Goal: Task Accomplishment & Management: Manage account settings

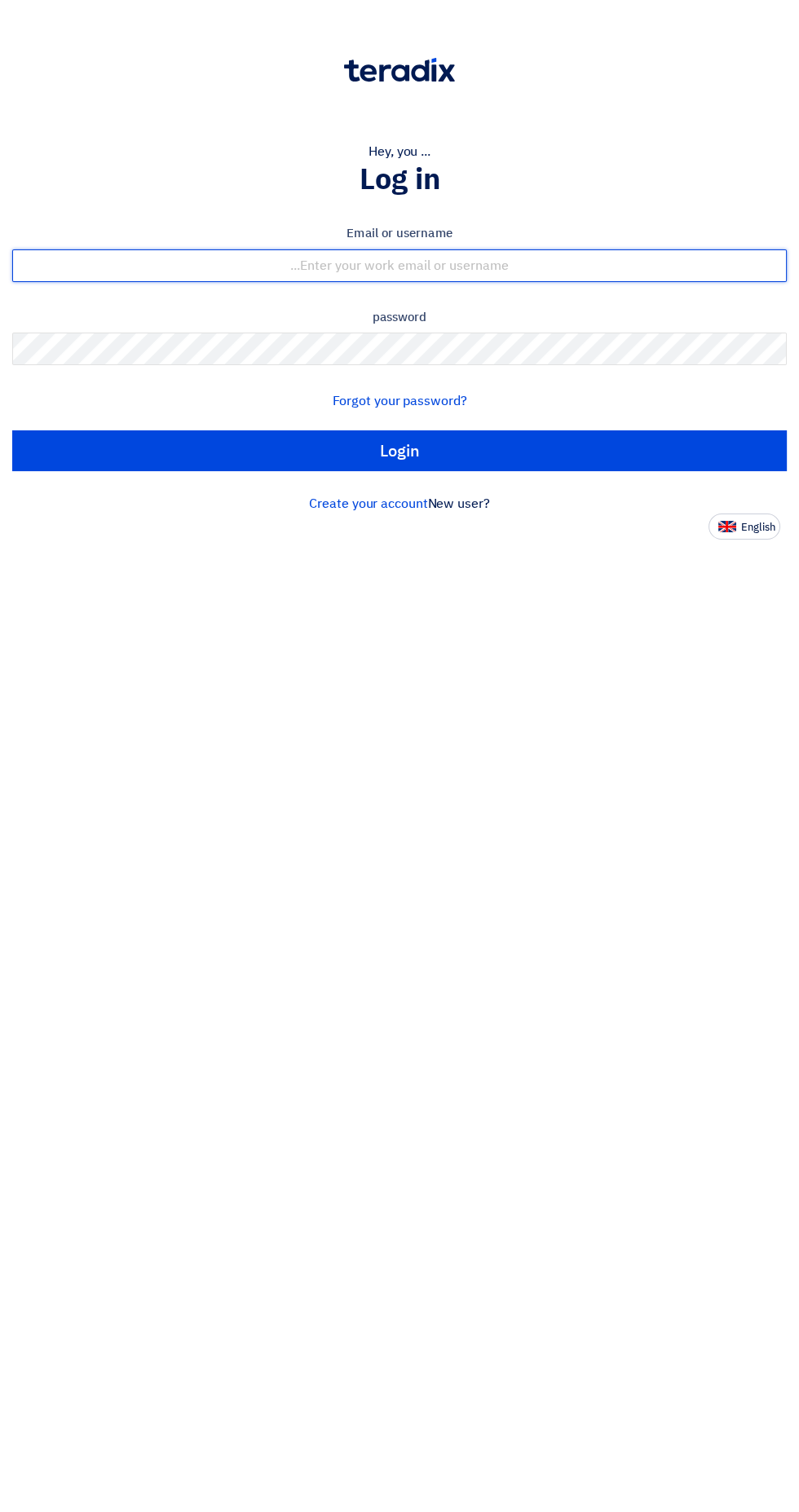
click at [256, 262] on input "text" at bounding box center [399, 266] width 774 height 33
type input "[EMAIL_ADDRESS][DOMAIN_NAME]"
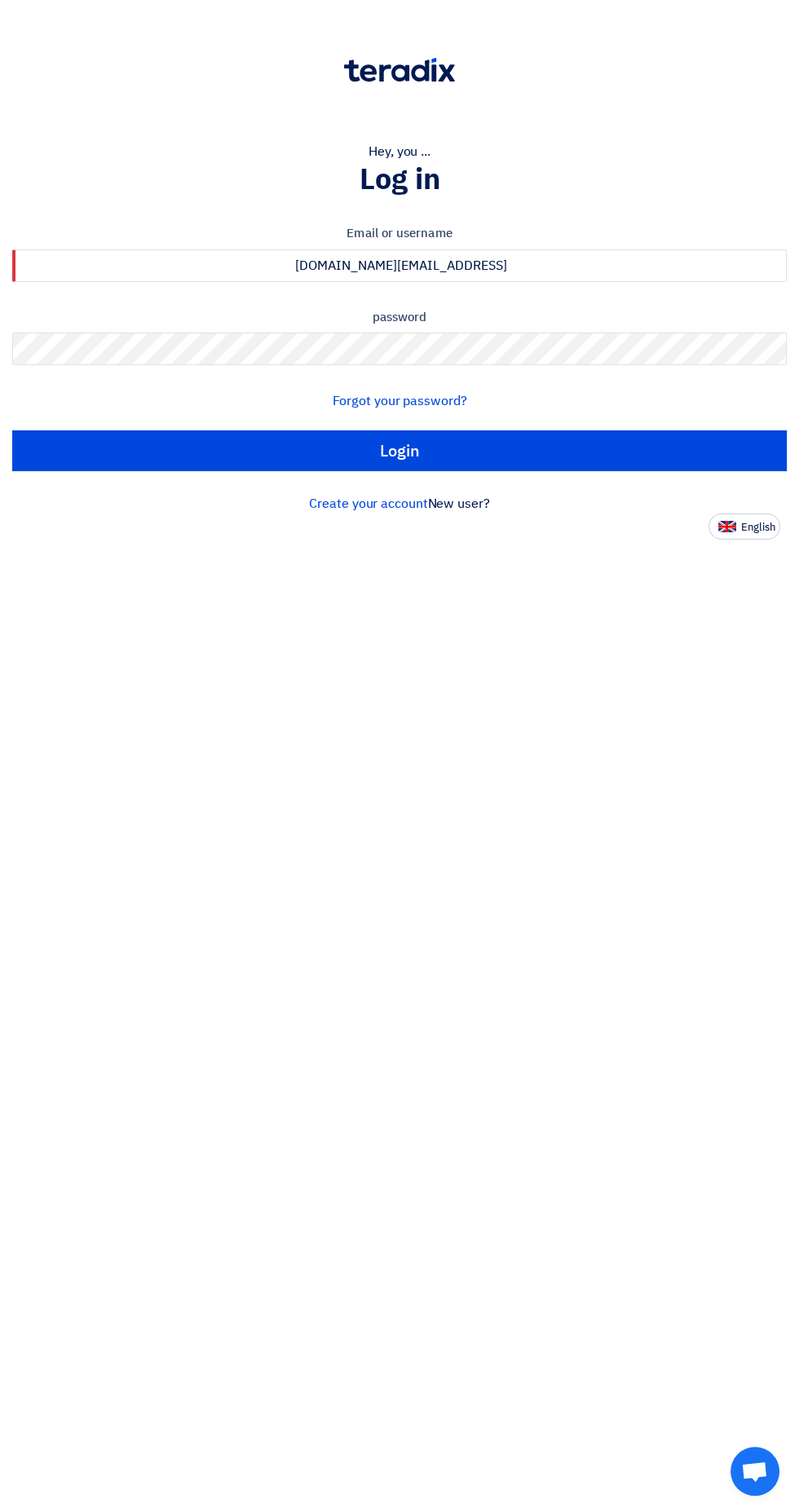
click at [13, 430] on input "Login" at bounding box center [399, 450] width 774 height 41
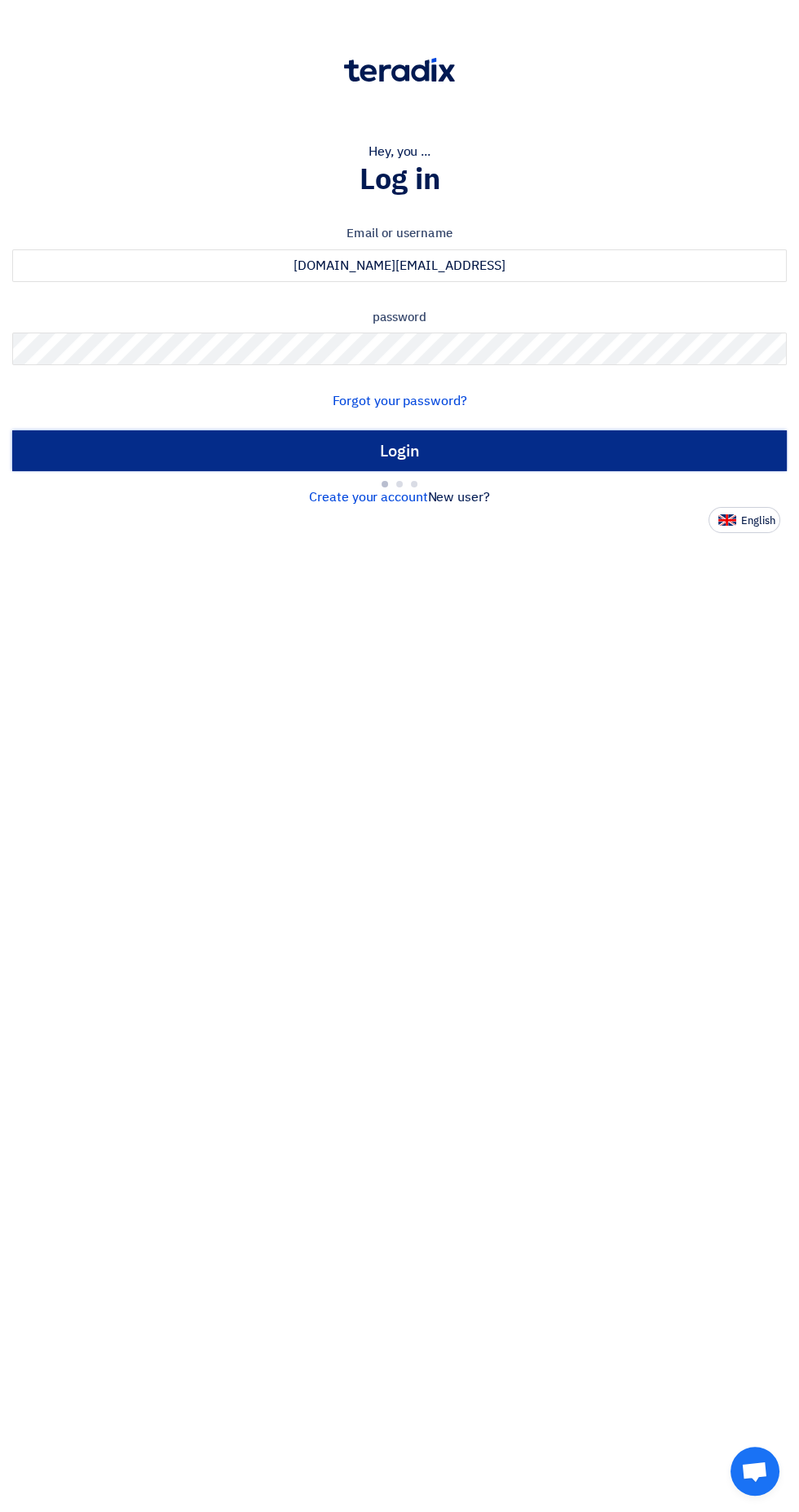
click at [183, 448] on input "Login" at bounding box center [399, 450] width 774 height 41
type input "Sign in"
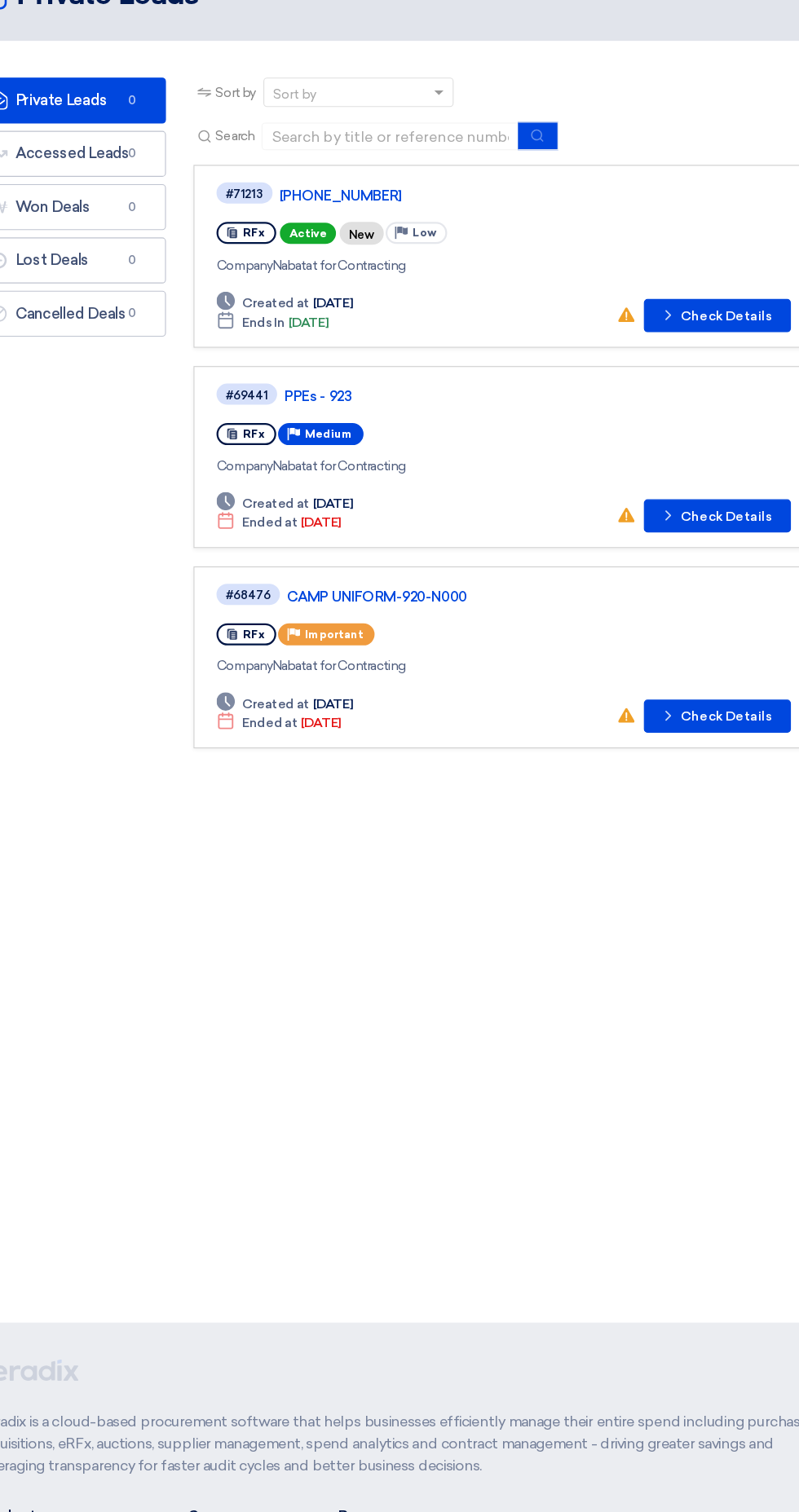
scroll to position [2, 0]
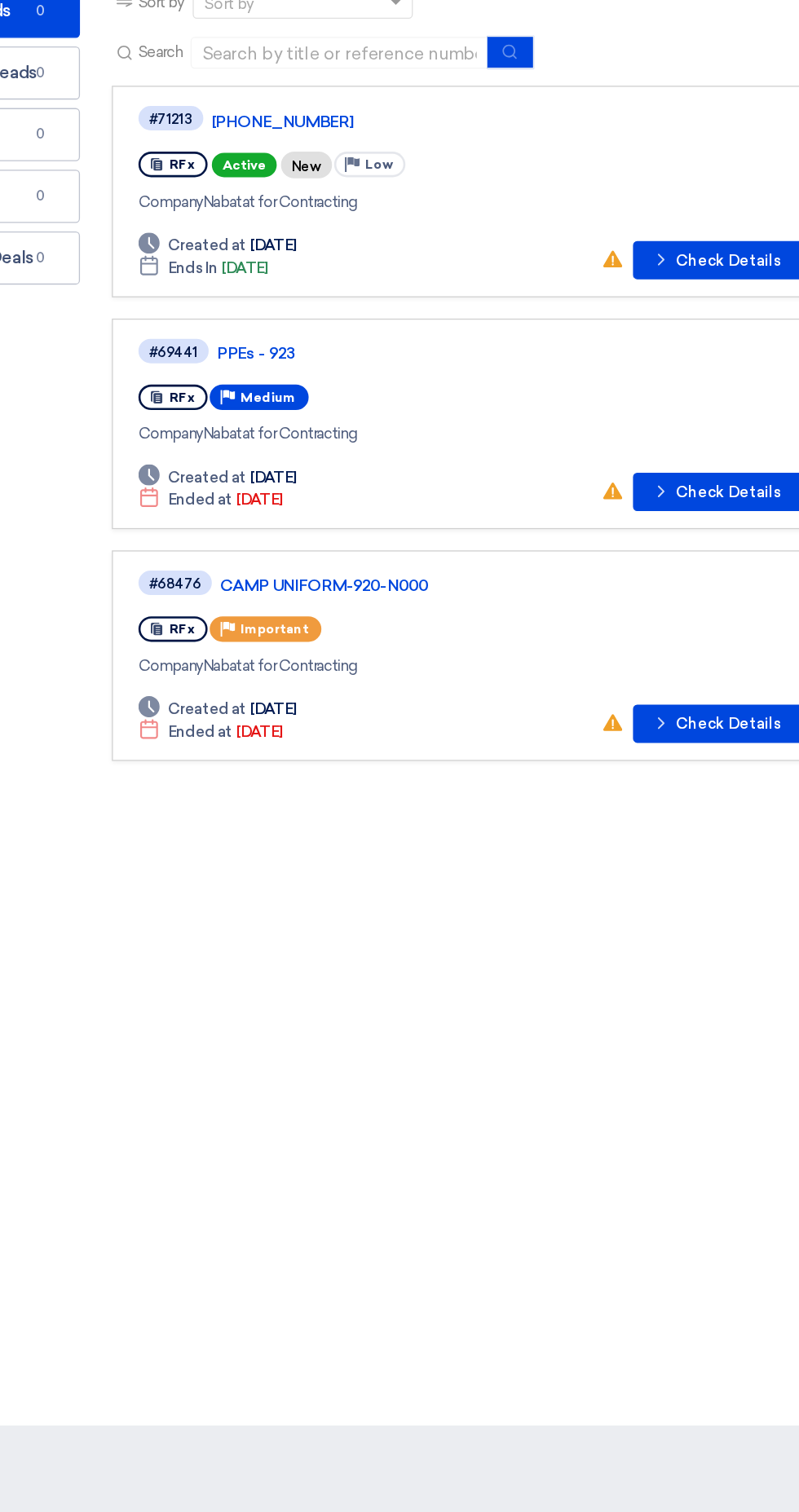
click at [564, 326] on div "Company Nabatat for Contracting" at bounding box center [495, 326] width 509 height 17
click at [688, 370] on font "Check Details" at bounding box center [691, 371] width 80 height 14
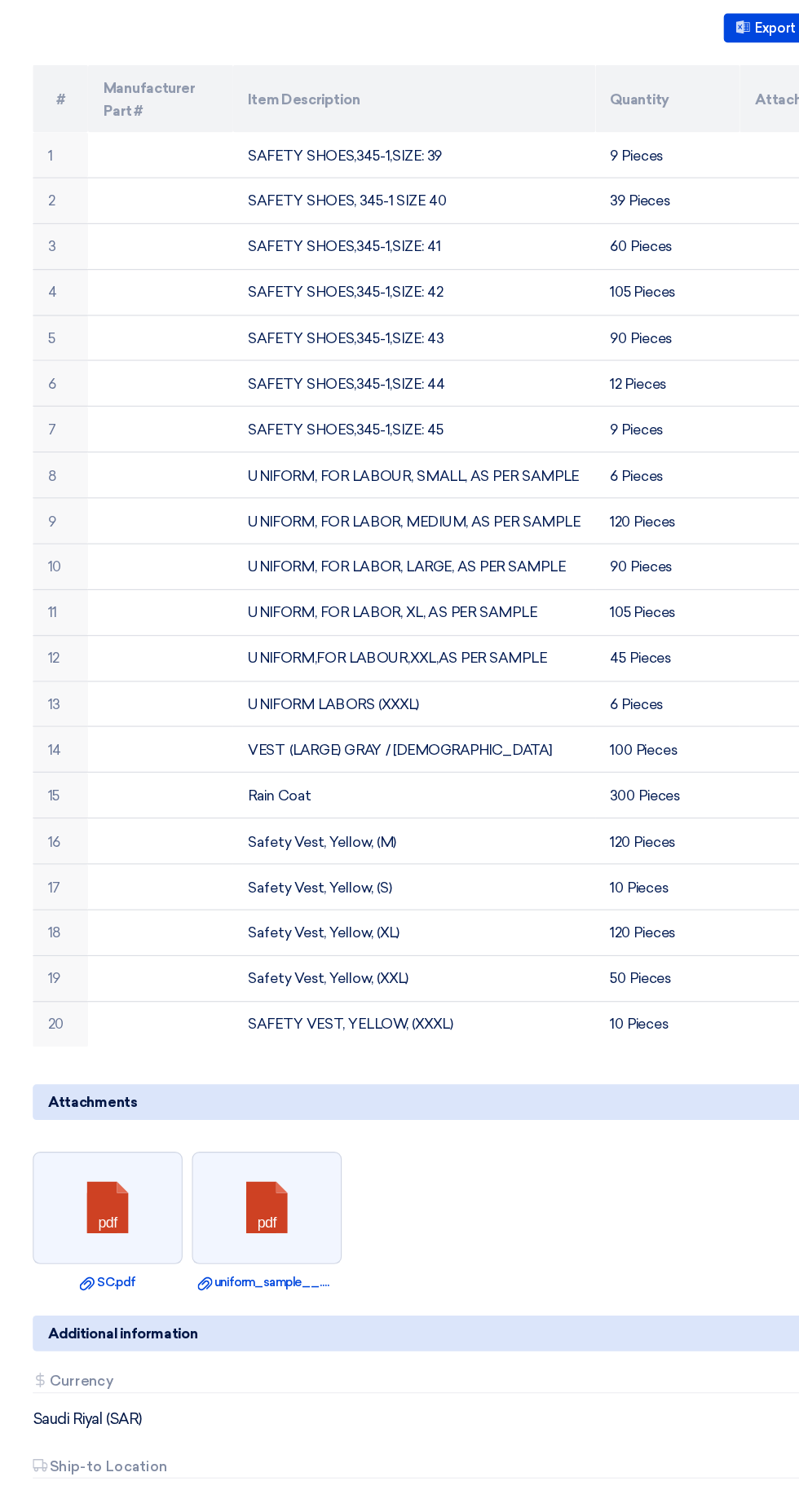
scroll to position [302, 0]
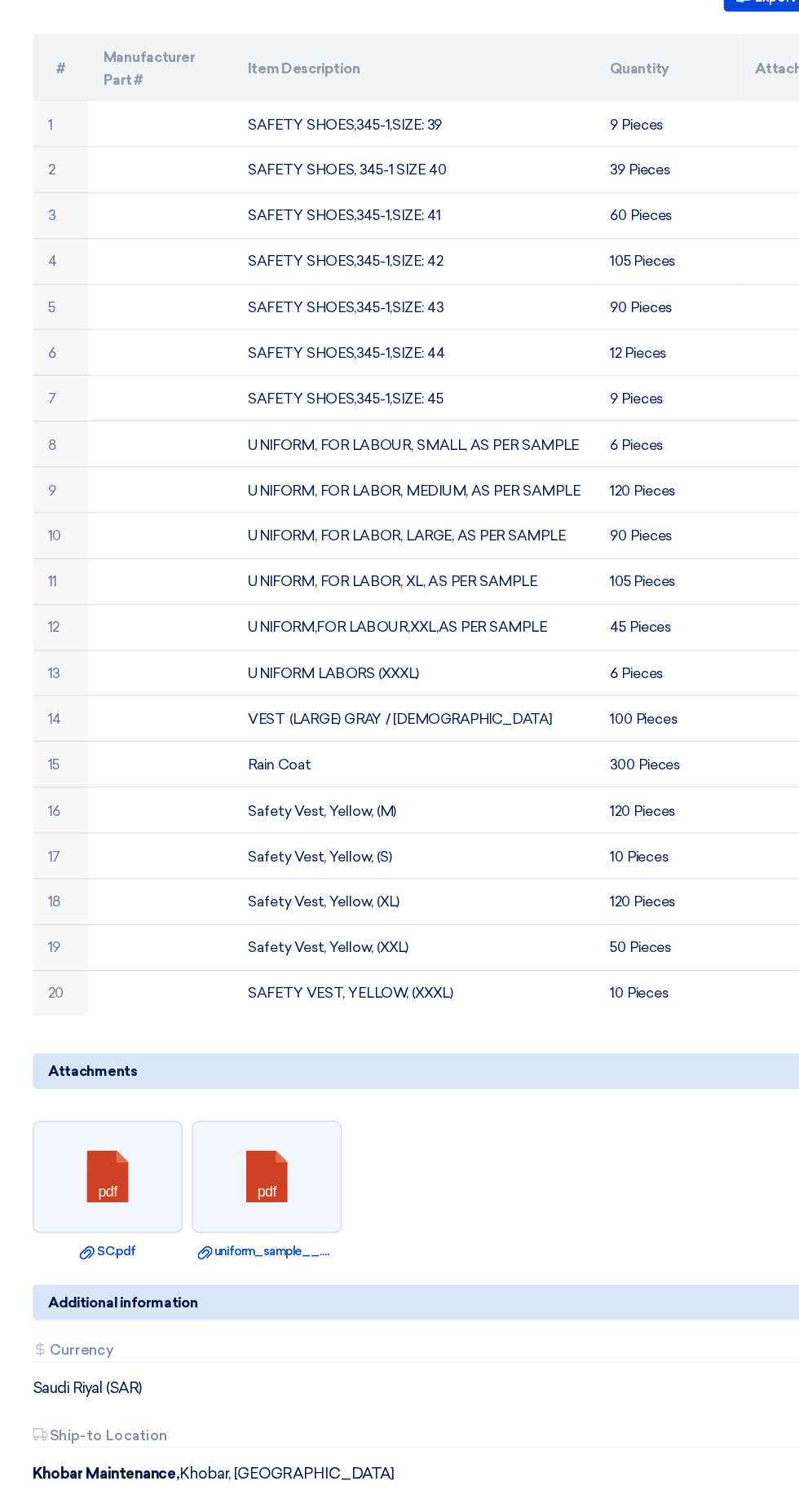
click at [126, 1234] on link at bounding box center [94, 1235] width 131 height 98
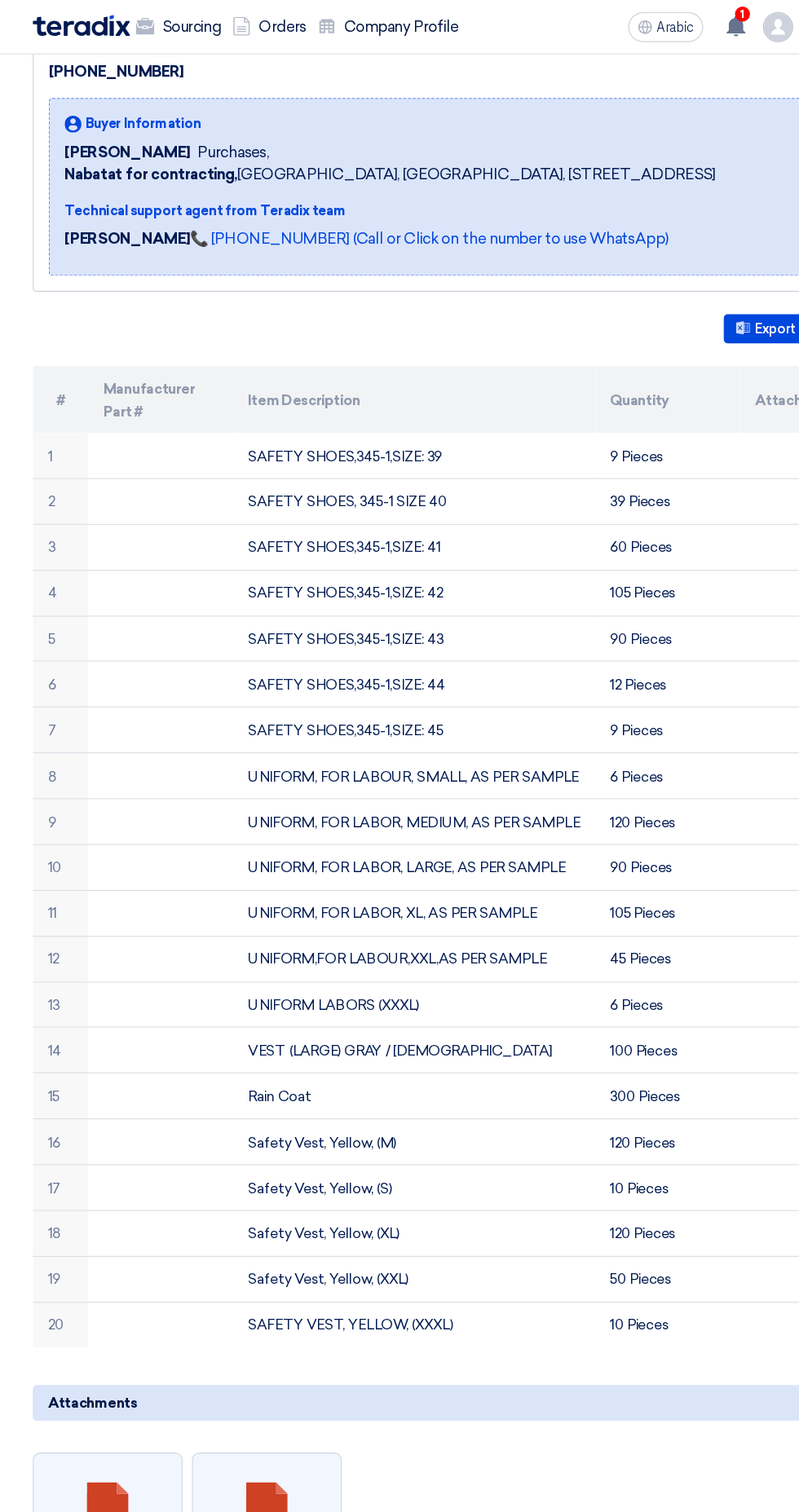
scroll to position [0, 0]
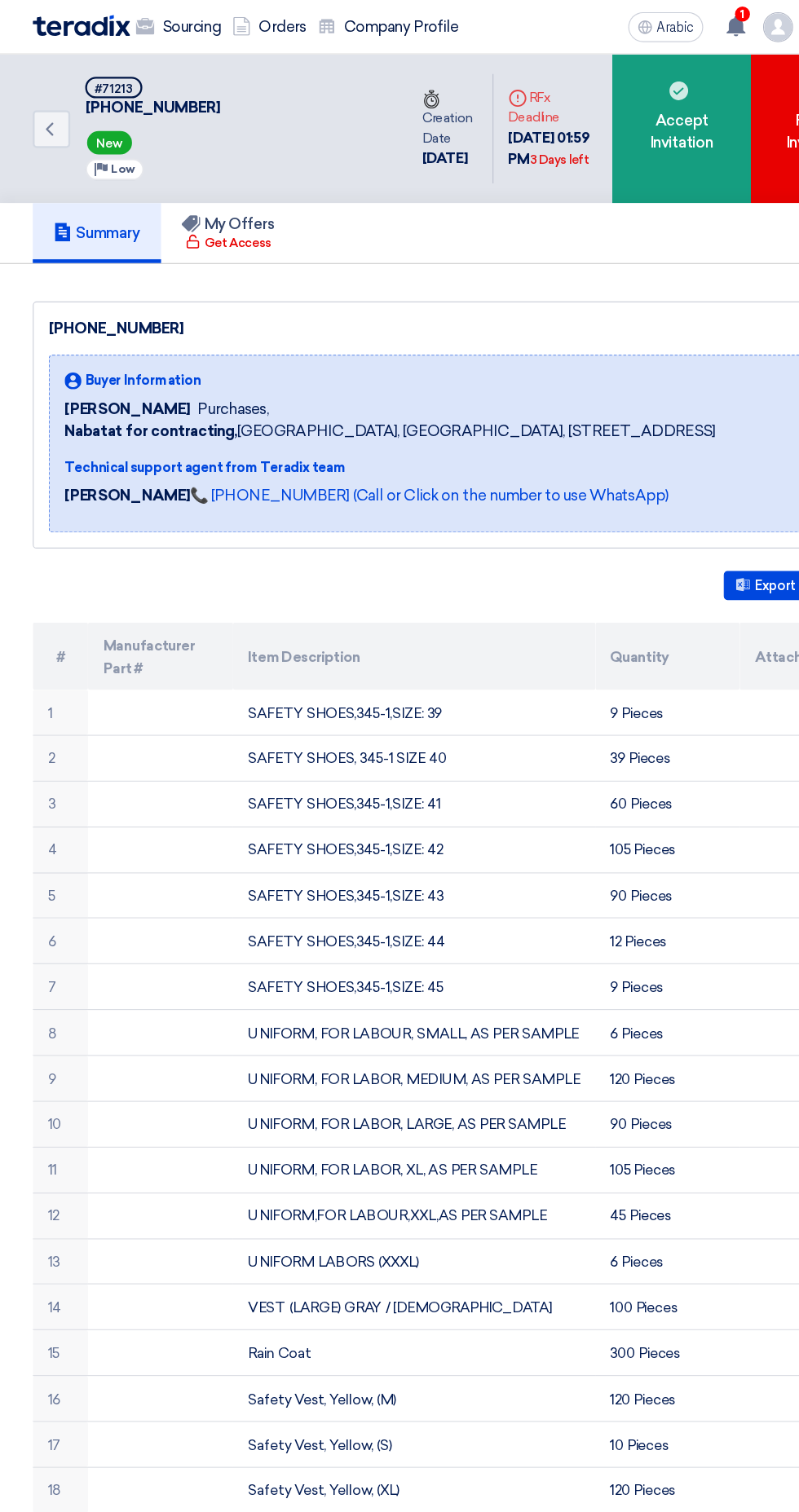
click at [229, 434] on font "📞 [PHONE_NUMBER] (Call or Click on the number to use WhatsApp)" at bounding box center [374, 432] width 416 height 15
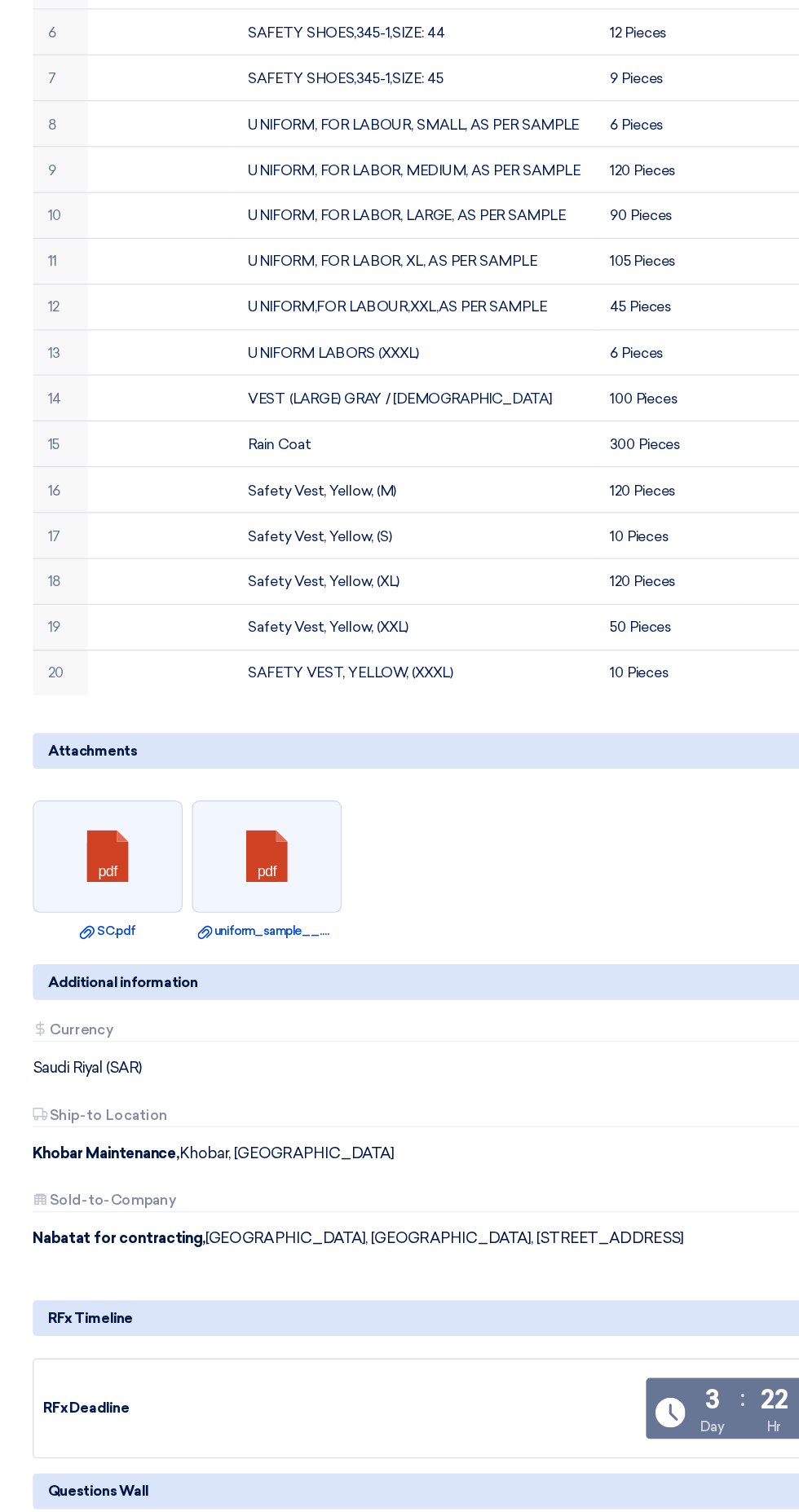
scroll to position [599, 0]
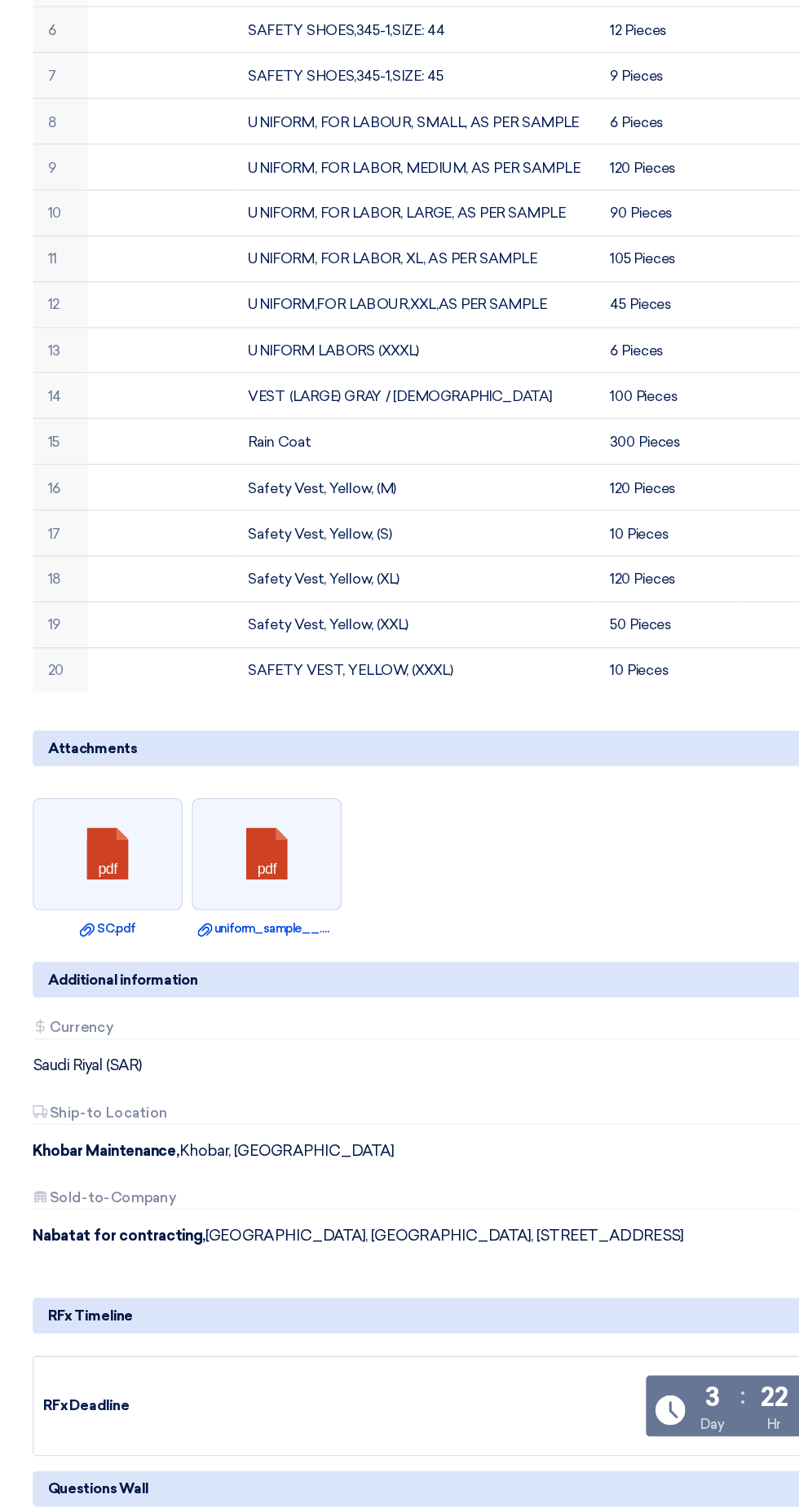
click at [267, 1003] on font "uniform_sample__.pdf" at bounding box center [242, 1003] width 110 height 13
click at [228, 1004] on font "uniform_sample__.pdf" at bounding box center [242, 1003] width 110 height 13
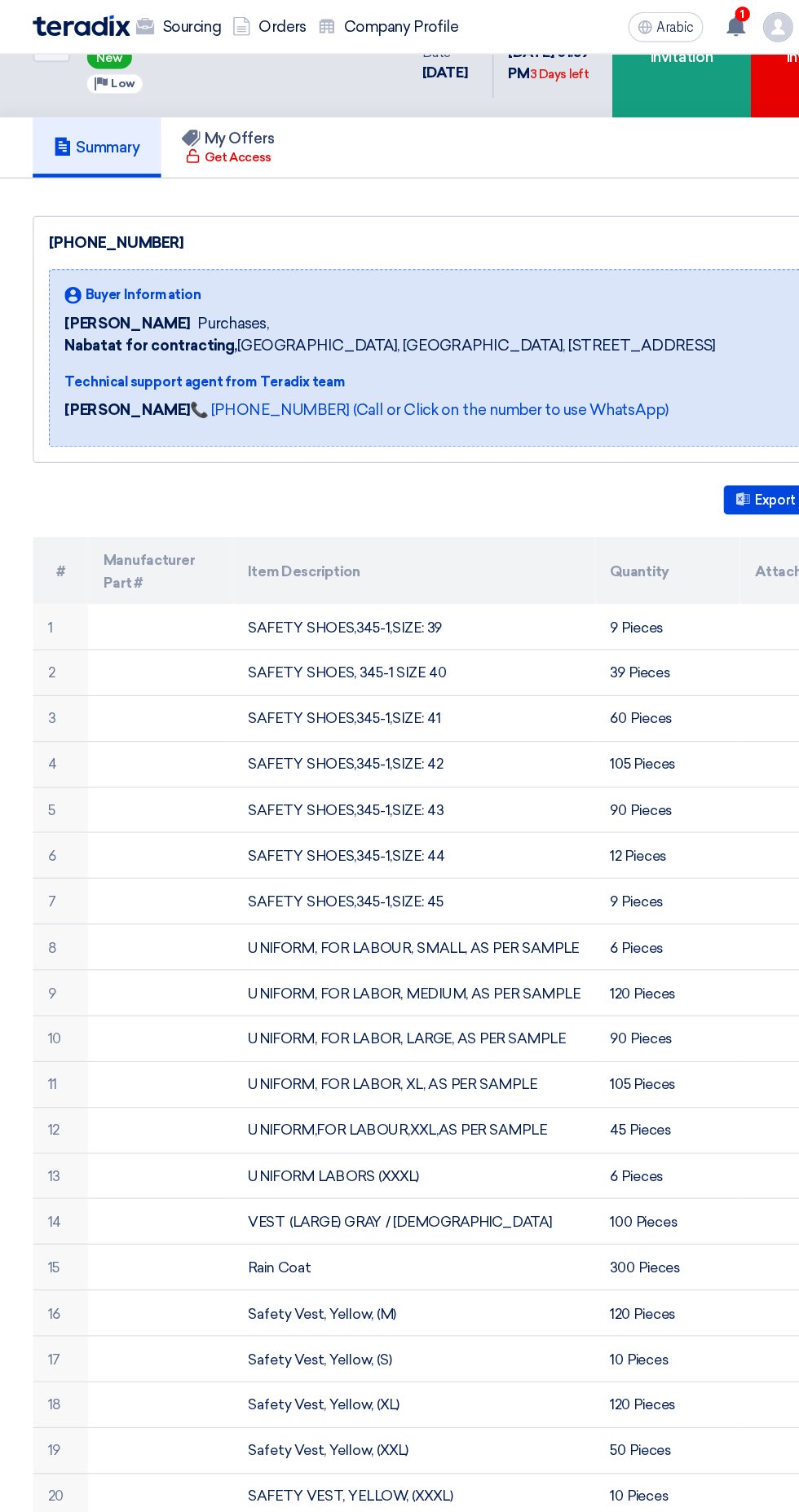
scroll to position [0, 0]
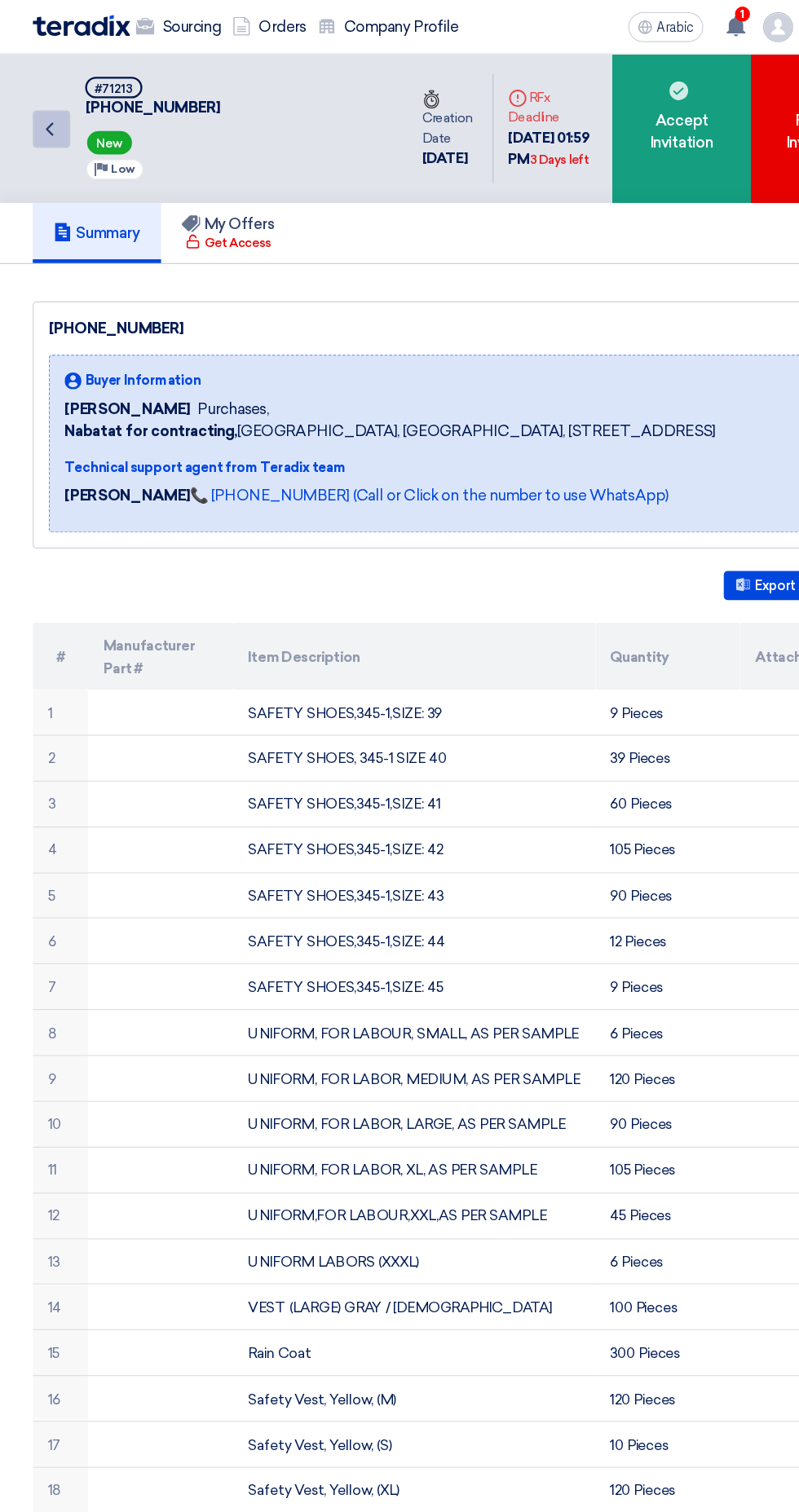
click at [44, 113] on icon "Back" at bounding box center [44, 112] width 19 height 19
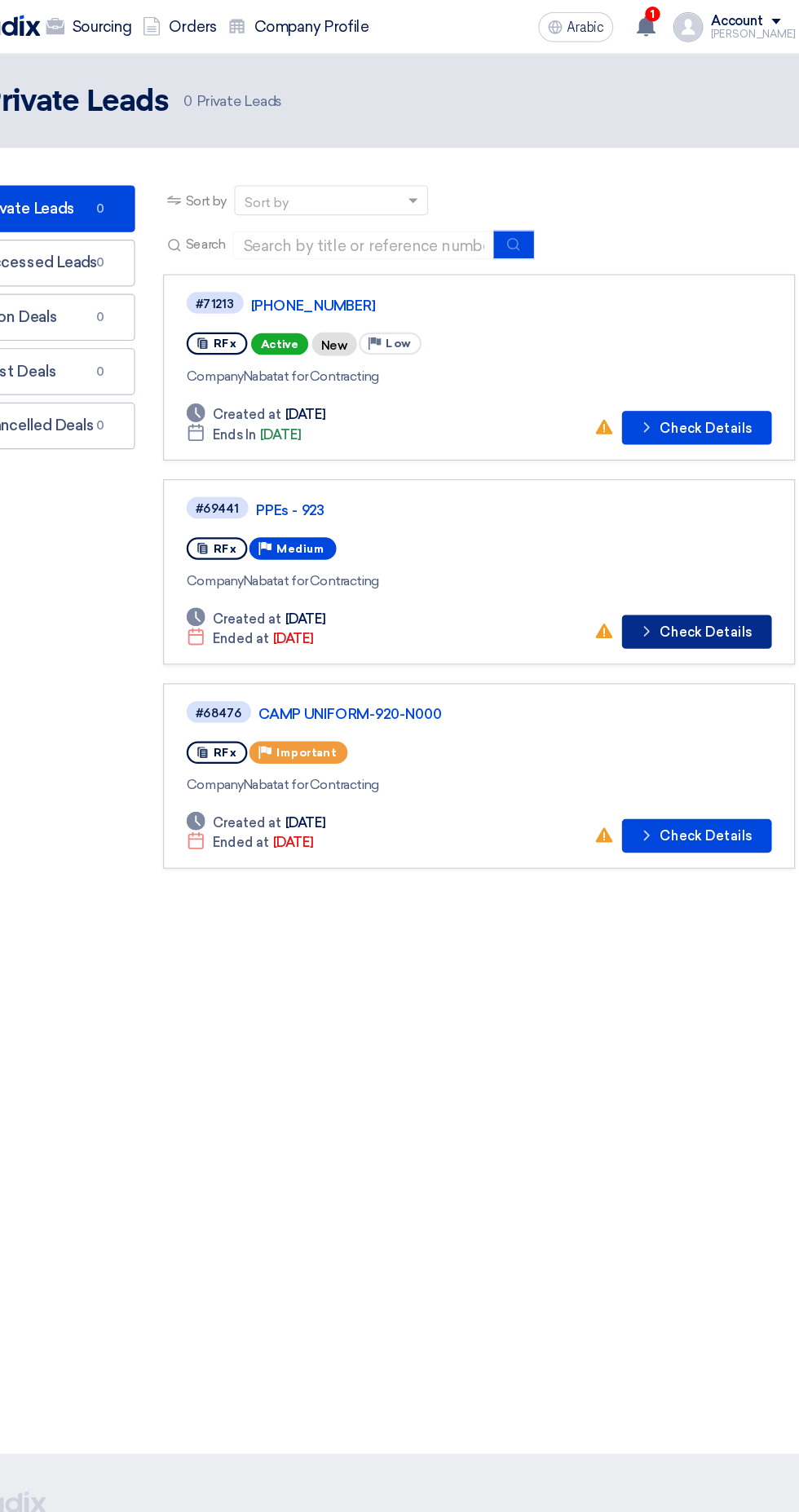
click at [661, 548] on font "Check Details" at bounding box center [691, 550] width 80 height 14
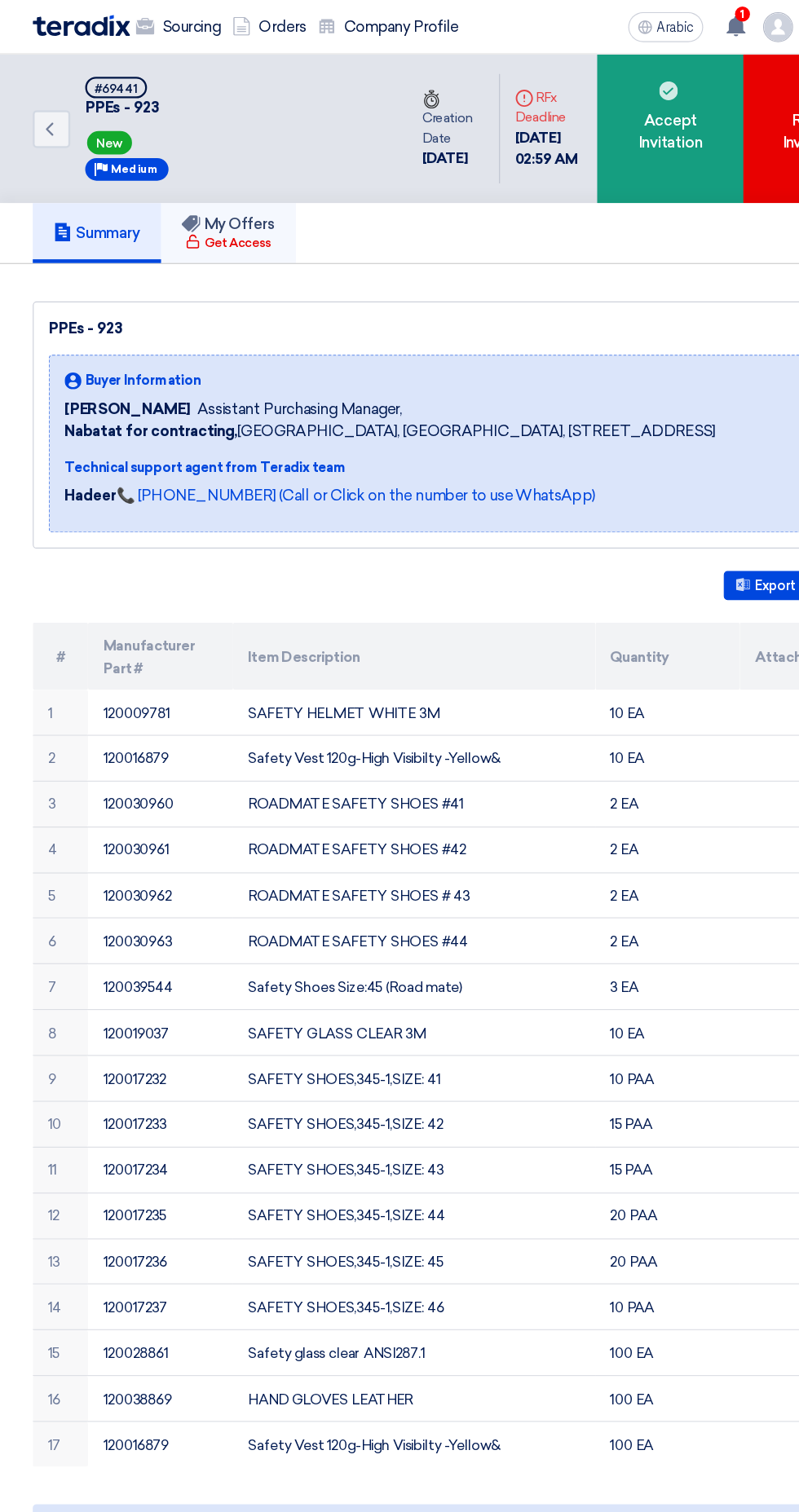
click at [168, 193] on use at bounding box center [166, 195] width 16 height 15
click at [42, 112] on use at bounding box center [43, 112] width 7 height 12
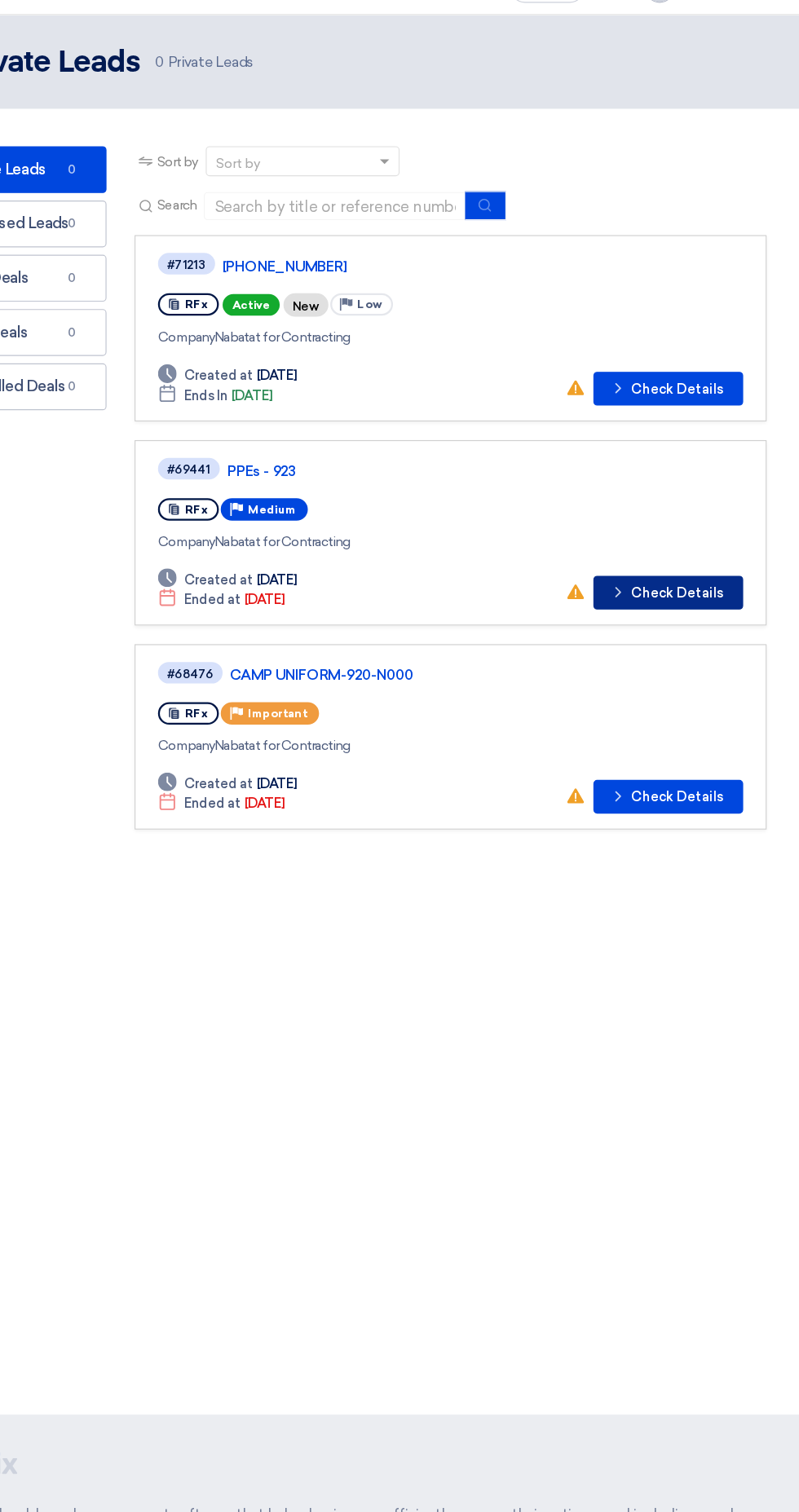
click at [661, 549] on font "Check Details" at bounding box center [691, 550] width 80 height 14
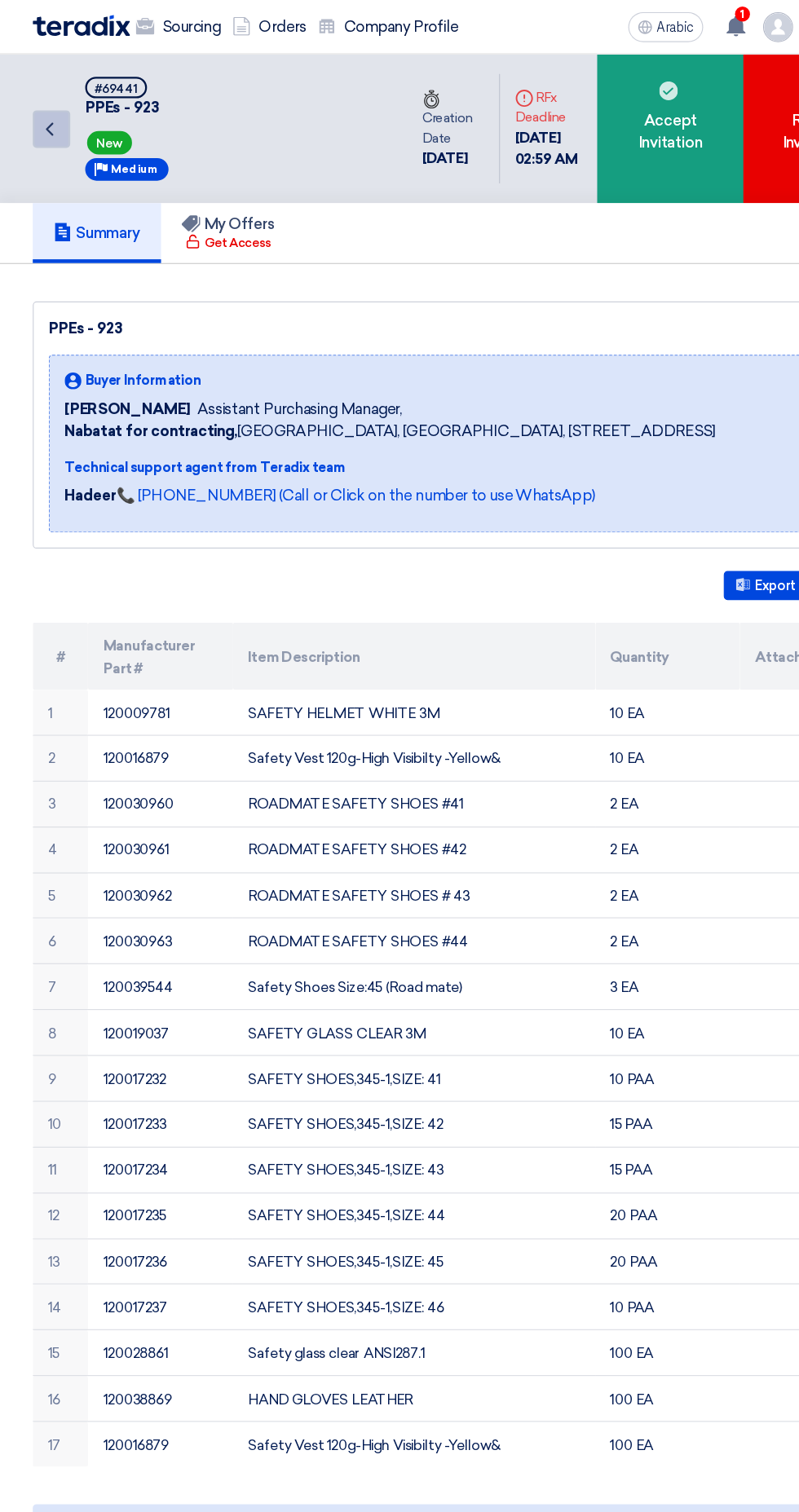
click at [45, 121] on link "Back" at bounding box center [45, 112] width 33 height 33
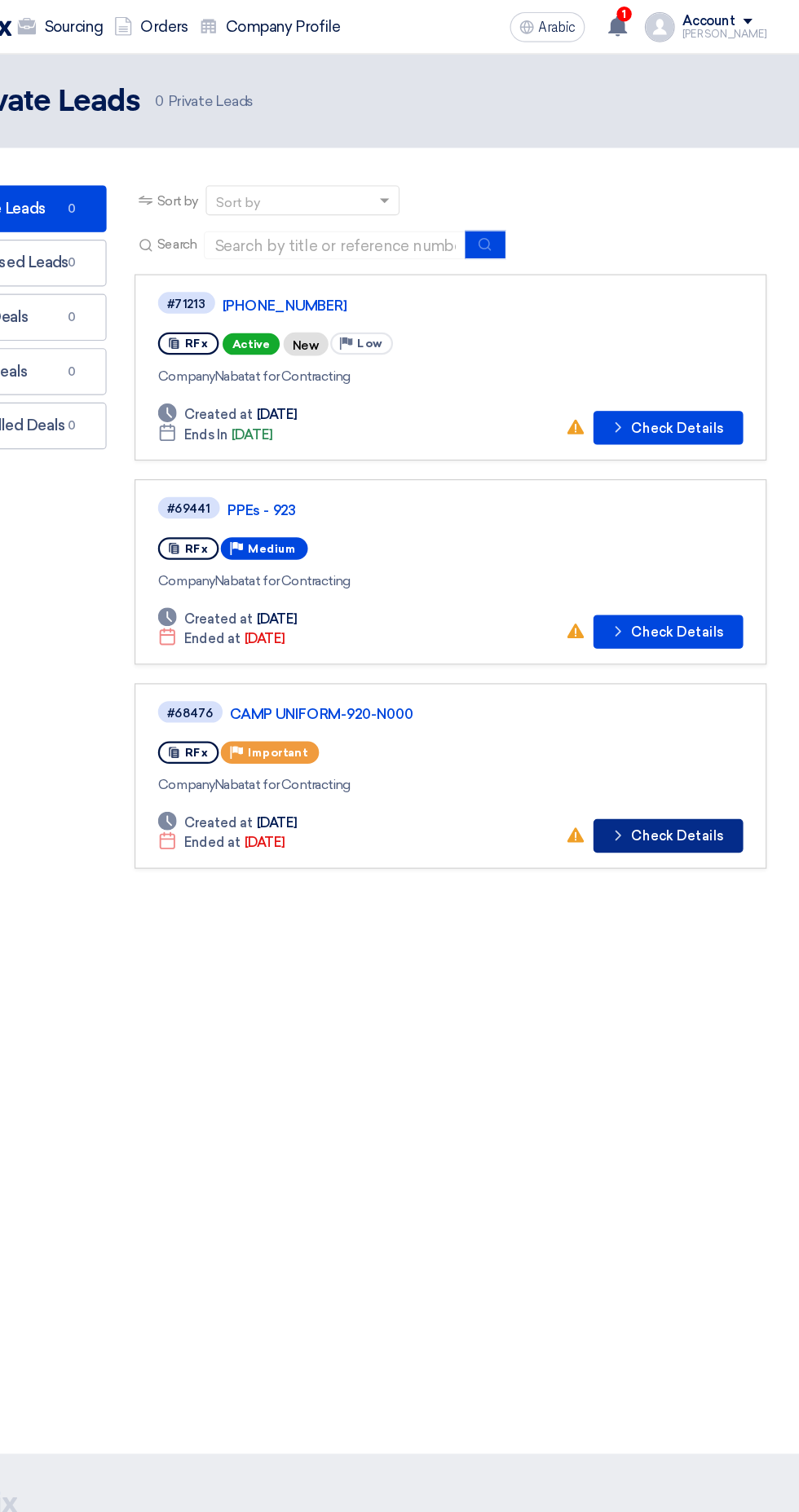
click at [671, 725] on font "Check Details" at bounding box center [691, 728] width 80 height 14
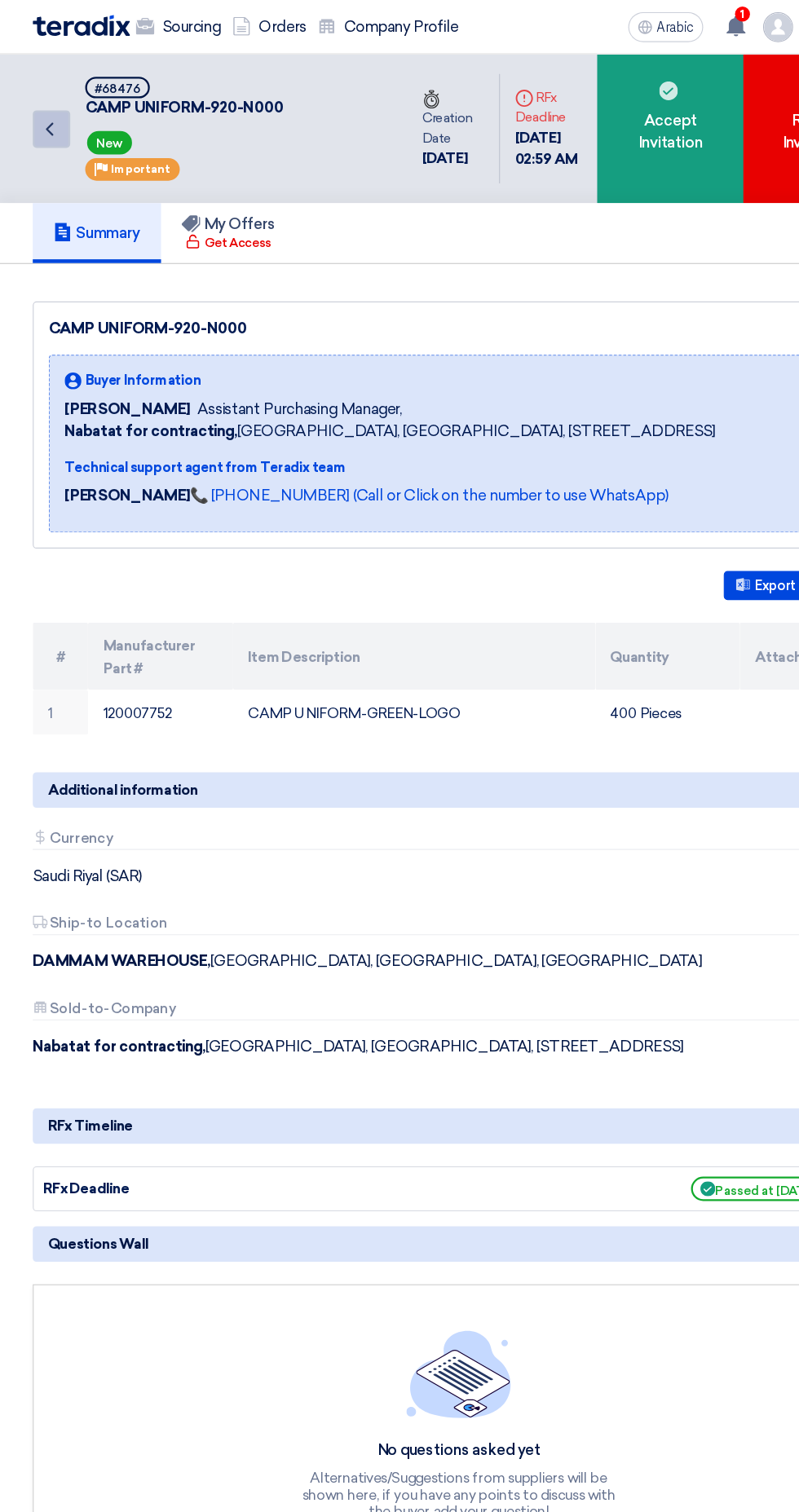
click at [47, 113] on icon "Back" at bounding box center [44, 112] width 19 height 19
